Goal: Task Accomplishment & Management: Manage account settings

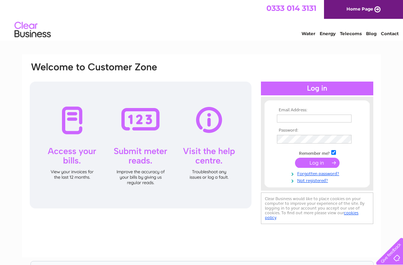
click at [302, 116] on input "text" at bounding box center [314, 119] width 75 height 8
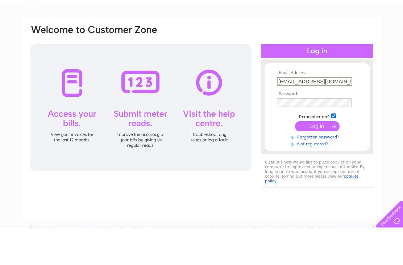
type input "bovingtontailors@btconnect.com"
click at [319, 159] on input "submit" at bounding box center [317, 164] width 45 height 10
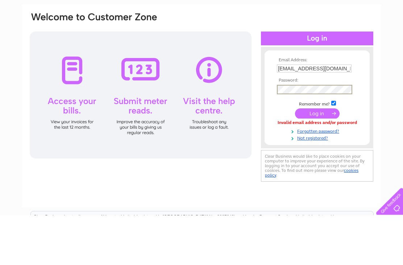
click at [317, 159] on input "submit" at bounding box center [317, 164] width 45 height 10
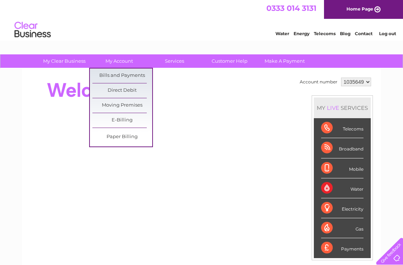
click at [139, 72] on link "Bills and Payments" at bounding box center [122, 76] width 60 height 15
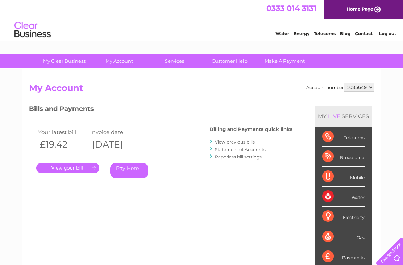
click at [229, 147] on link "Statement of Accounts" at bounding box center [240, 149] width 51 height 5
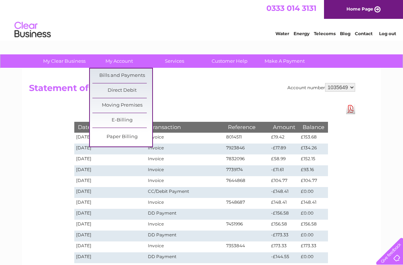
click at [135, 136] on link "Paper Billing" at bounding box center [122, 137] width 60 height 15
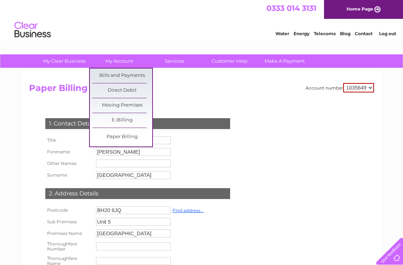
click at [127, 90] on link "Direct Debit" at bounding box center [122, 90] width 60 height 15
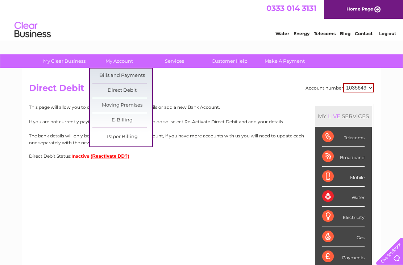
click at [134, 74] on link "Bills and Payments" at bounding box center [122, 76] width 60 height 15
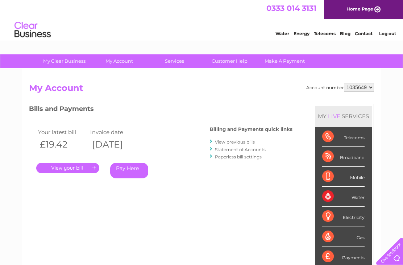
click at [63, 167] on link "." at bounding box center [67, 168] width 63 height 11
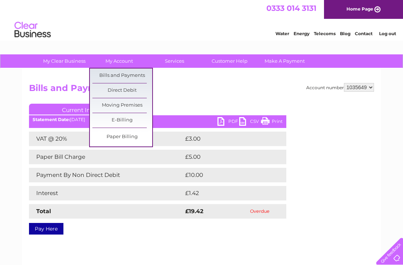
click at [135, 76] on link "Bills and Payments" at bounding box center [122, 76] width 60 height 15
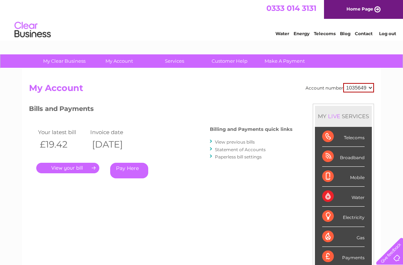
click at [238, 140] on link "View previous bills" at bounding box center [235, 141] width 40 height 5
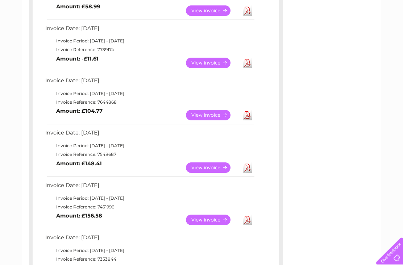
scroll to position [270, 0]
click at [206, 114] on link "View" at bounding box center [212, 115] width 53 height 11
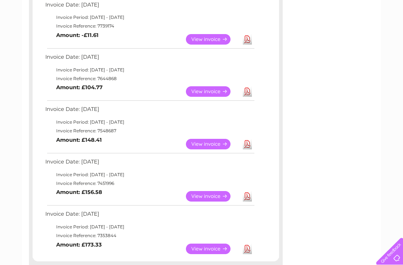
click at [209, 140] on link "View" at bounding box center [212, 144] width 53 height 11
click at [209, 36] on link "View" at bounding box center [212, 39] width 53 height 11
click at [213, 89] on link "View" at bounding box center [212, 91] width 53 height 11
click at [206, 36] on link "View" at bounding box center [212, 39] width 53 height 11
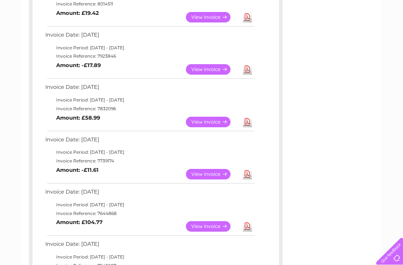
scroll to position [158, 0]
click at [207, 121] on link "View" at bounding box center [212, 122] width 53 height 11
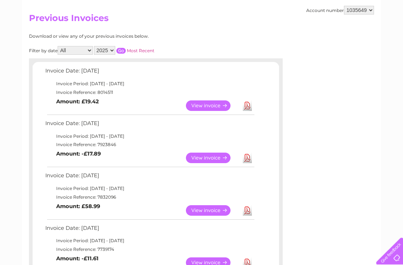
scroll to position [69, 0]
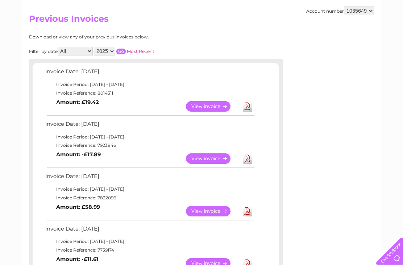
click at [209, 157] on link "View" at bounding box center [212, 158] width 53 height 11
click at [210, 107] on link "View" at bounding box center [212, 106] width 53 height 11
click at [210, 156] on link "View" at bounding box center [212, 158] width 53 height 11
click at [210, 210] on link "View" at bounding box center [212, 211] width 53 height 11
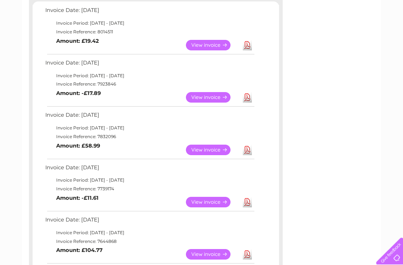
scroll to position [143, 0]
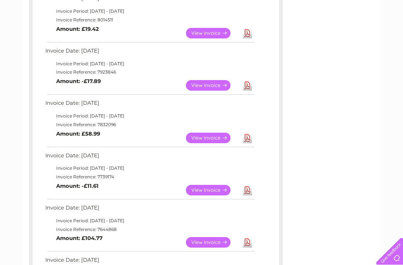
click at [208, 188] on link "View" at bounding box center [212, 190] width 53 height 11
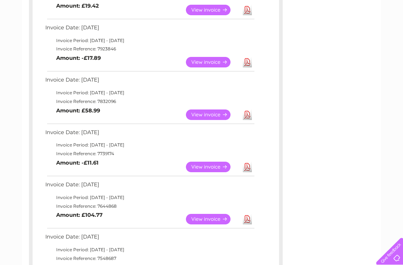
click at [209, 217] on link "View" at bounding box center [212, 219] width 53 height 11
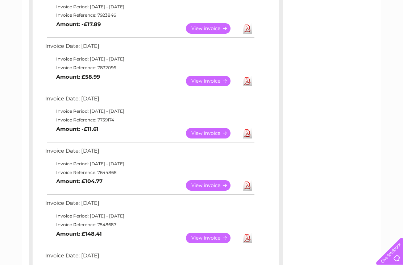
scroll to position [214, 0]
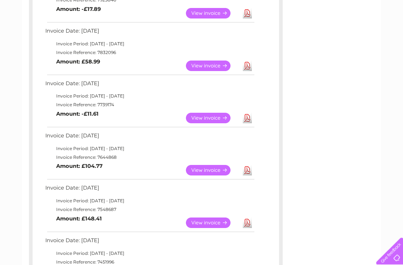
click at [209, 220] on link "View" at bounding box center [212, 223] width 53 height 11
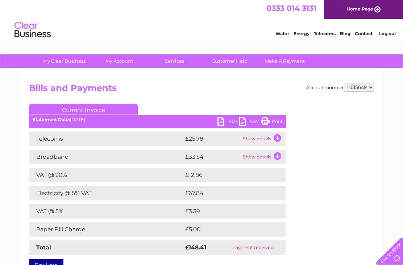
click at [276, 136] on td "Show details" at bounding box center [263, 139] width 45 height 15
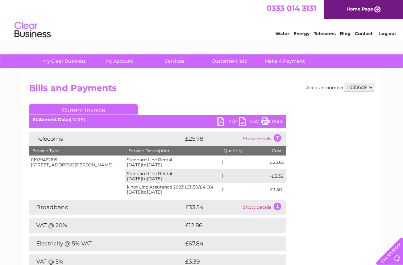
click at [278, 206] on td "Show details" at bounding box center [263, 207] width 45 height 15
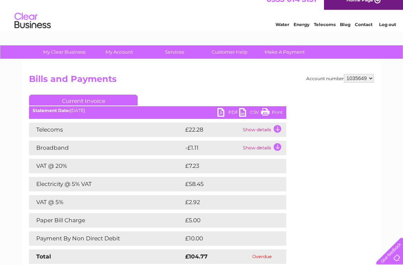
scroll to position [2, 0]
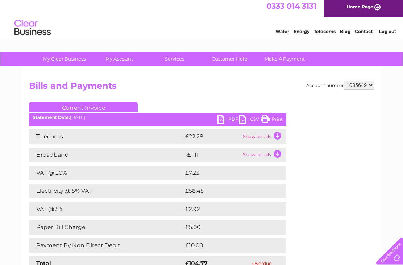
click at [278, 117] on link "Print" at bounding box center [272, 120] width 22 height 11
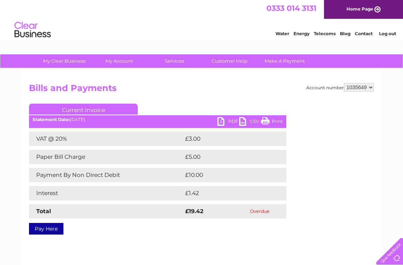
click at [272, 120] on link "Print" at bounding box center [272, 122] width 22 height 11
click at [275, 123] on link "Print" at bounding box center [272, 122] width 22 height 11
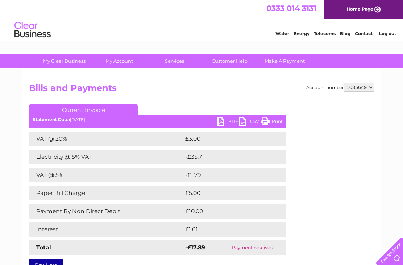
click at [271, 122] on link "Print" at bounding box center [272, 122] width 22 height 11
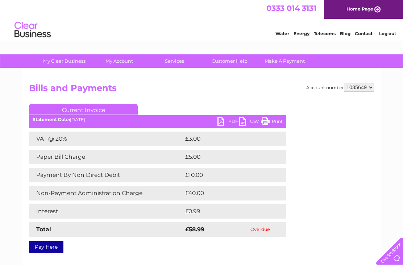
click at [276, 120] on link "Print" at bounding box center [272, 122] width 22 height 11
click at [273, 120] on link "Print" at bounding box center [272, 122] width 22 height 11
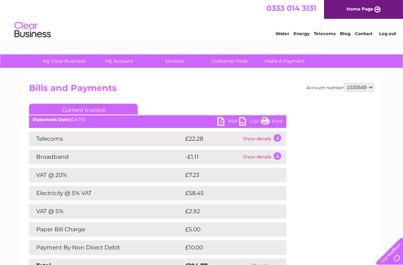
click at [277, 119] on link "Print" at bounding box center [272, 122] width 22 height 11
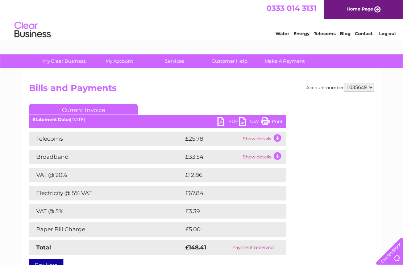
click at [280, 117] on link "Print" at bounding box center [272, 122] width 22 height 11
click at [389, 33] on link "Log out" at bounding box center [387, 33] width 17 height 5
